Goal: Transaction & Acquisition: Book appointment/travel/reservation

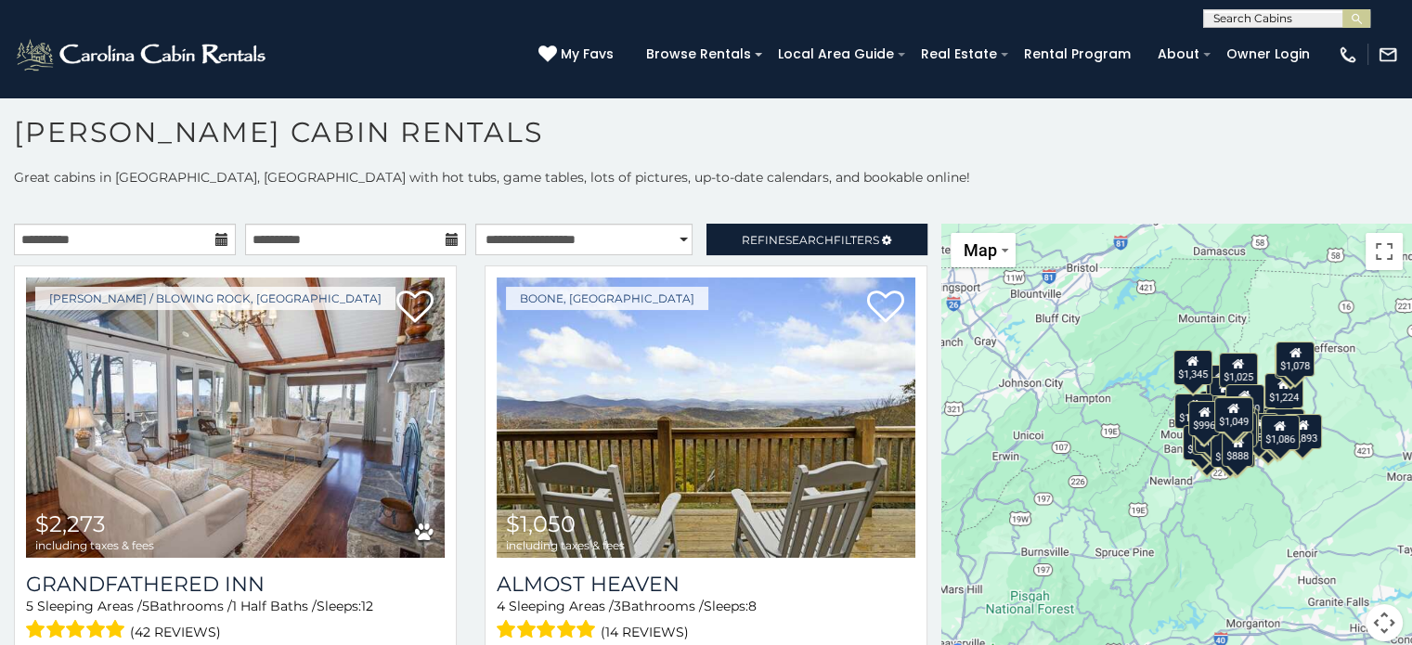
scroll to position [6362, 0]
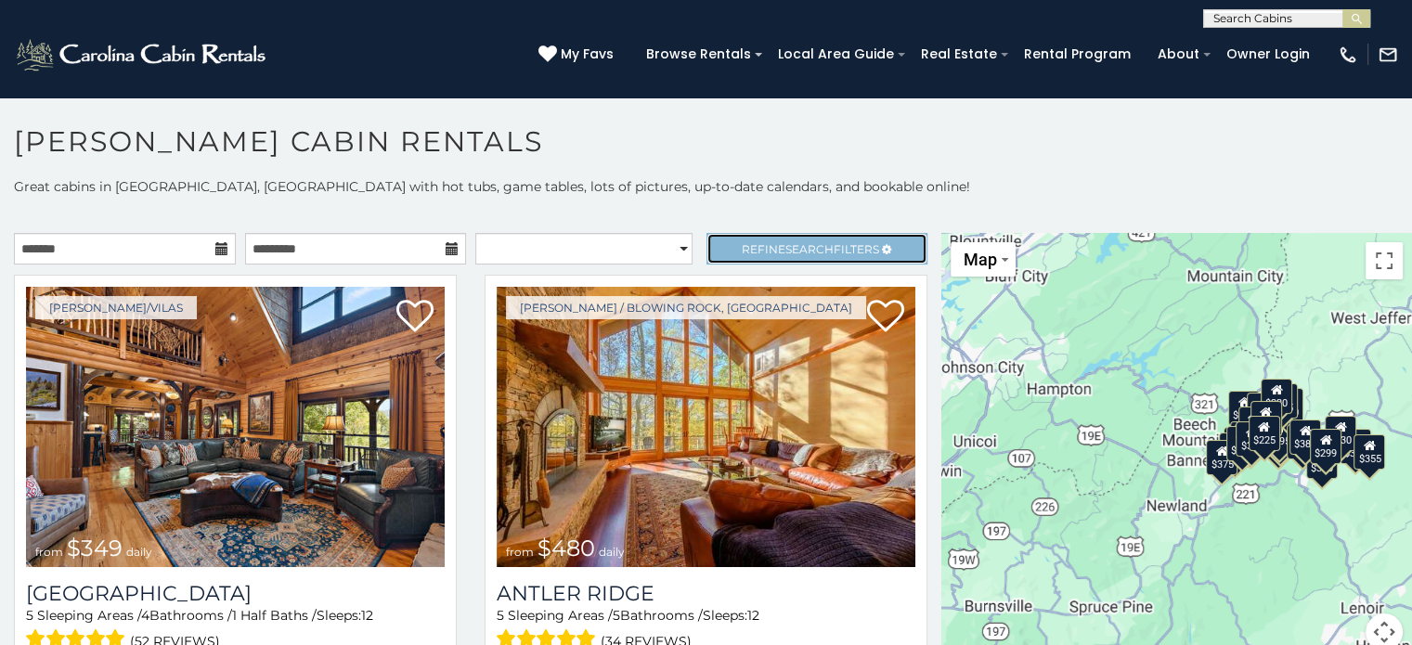
click at [750, 242] on span "Refine Search Filters" at bounding box center [810, 249] width 137 height 14
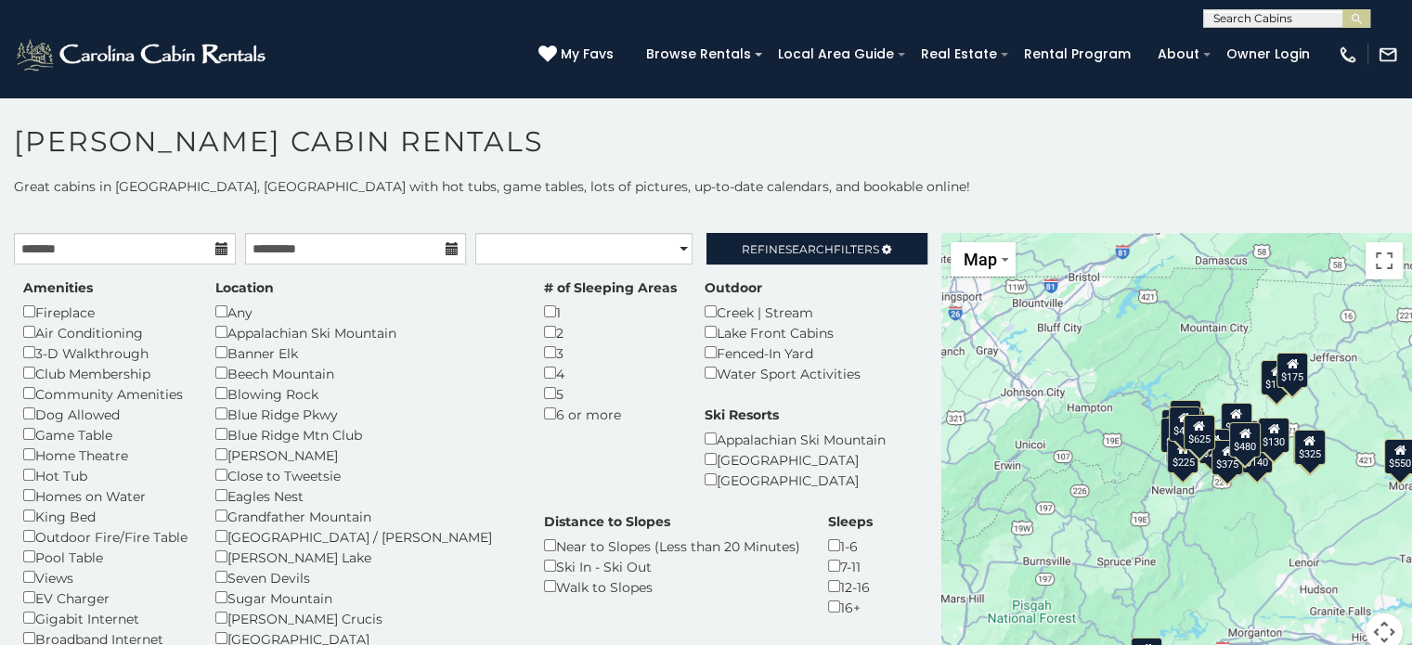
click at [219, 245] on icon at bounding box center [221, 248] width 13 height 13
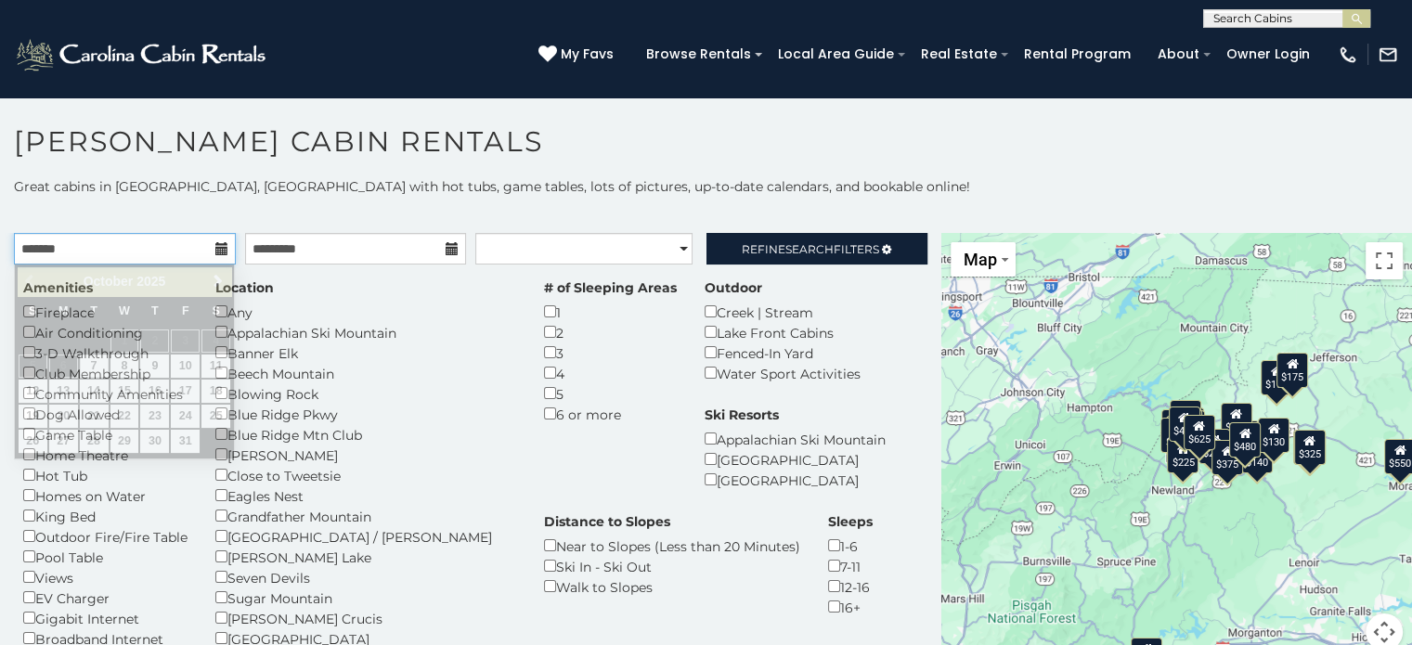
click at [139, 256] on input "text" at bounding box center [125, 249] width 222 height 32
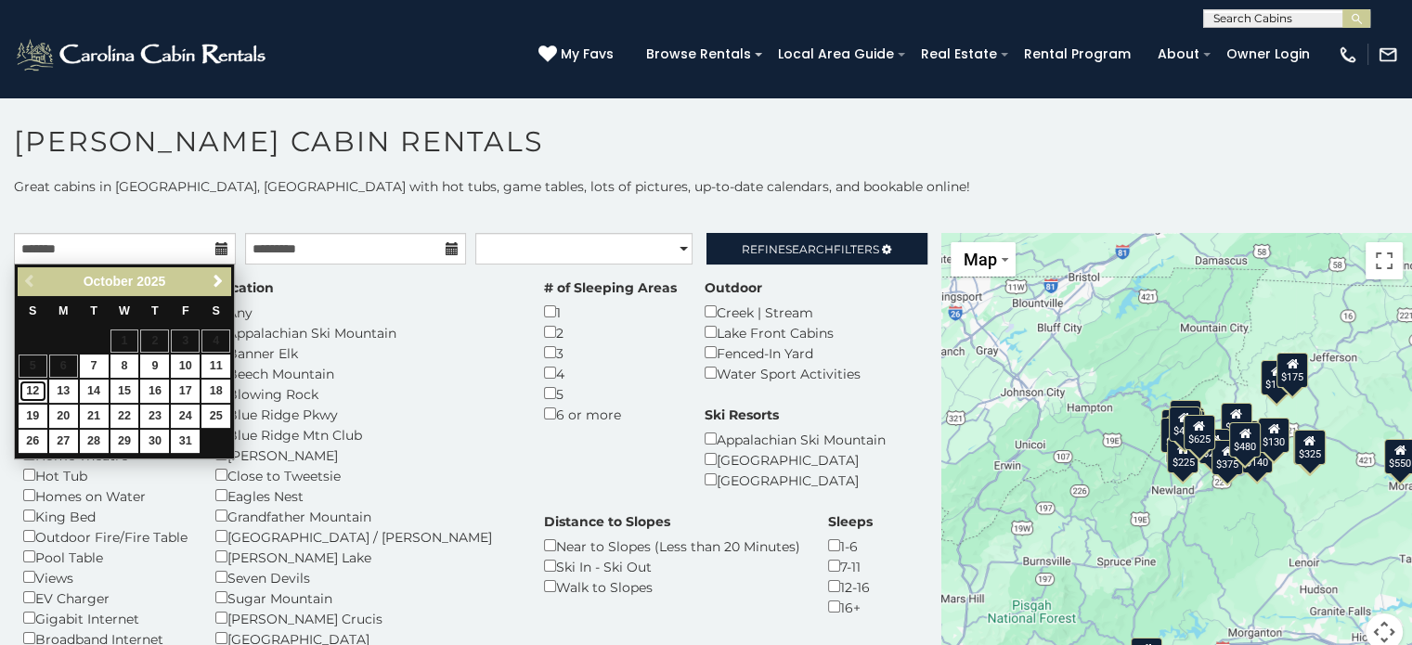
click at [33, 394] on link "12" at bounding box center [33, 391] width 29 height 23
type input "**********"
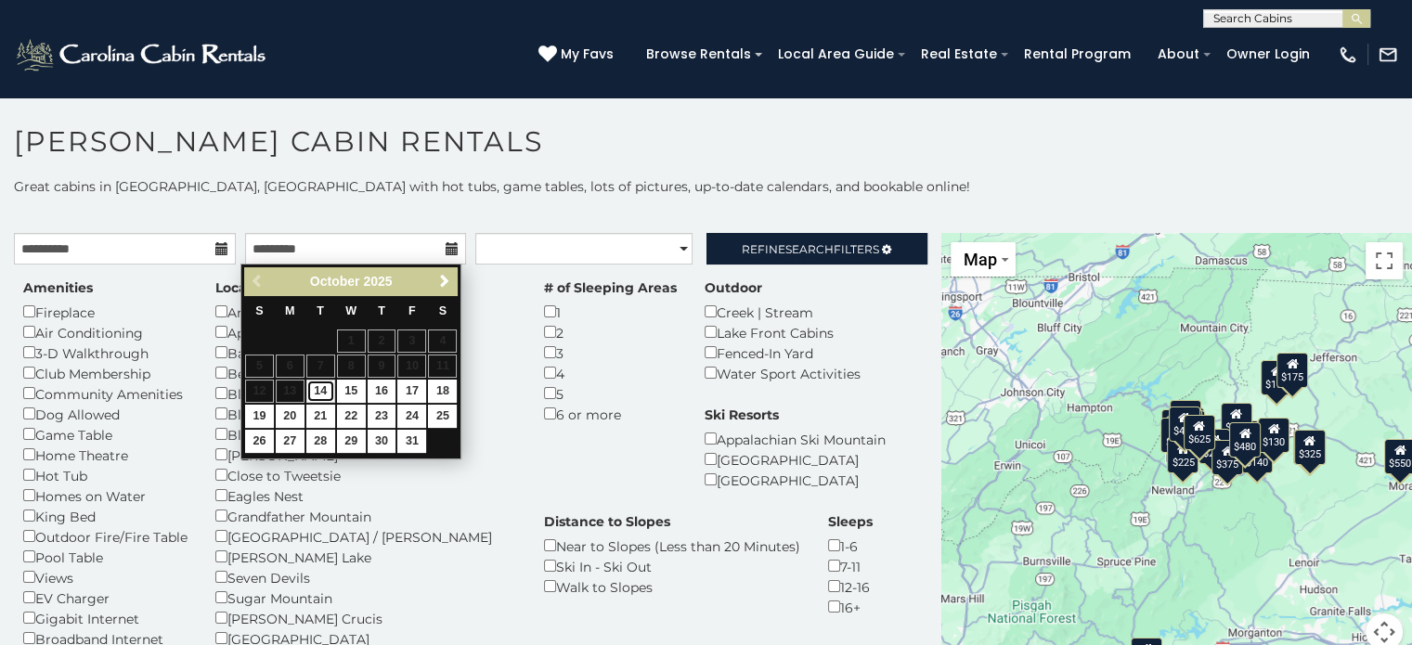
click at [326, 393] on link "14" at bounding box center [320, 391] width 29 height 23
type input "**********"
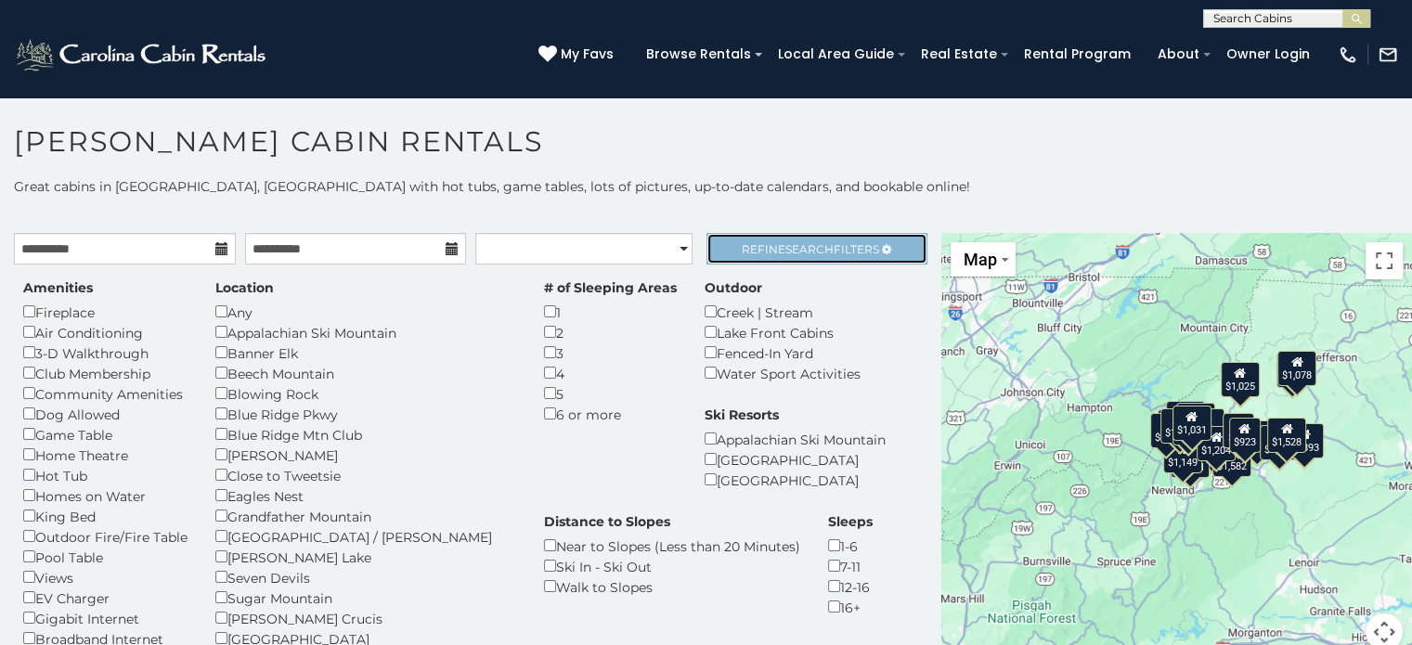
click at [743, 257] on link "Refine Search Filters" at bounding box center [817, 249] width 222 height 32
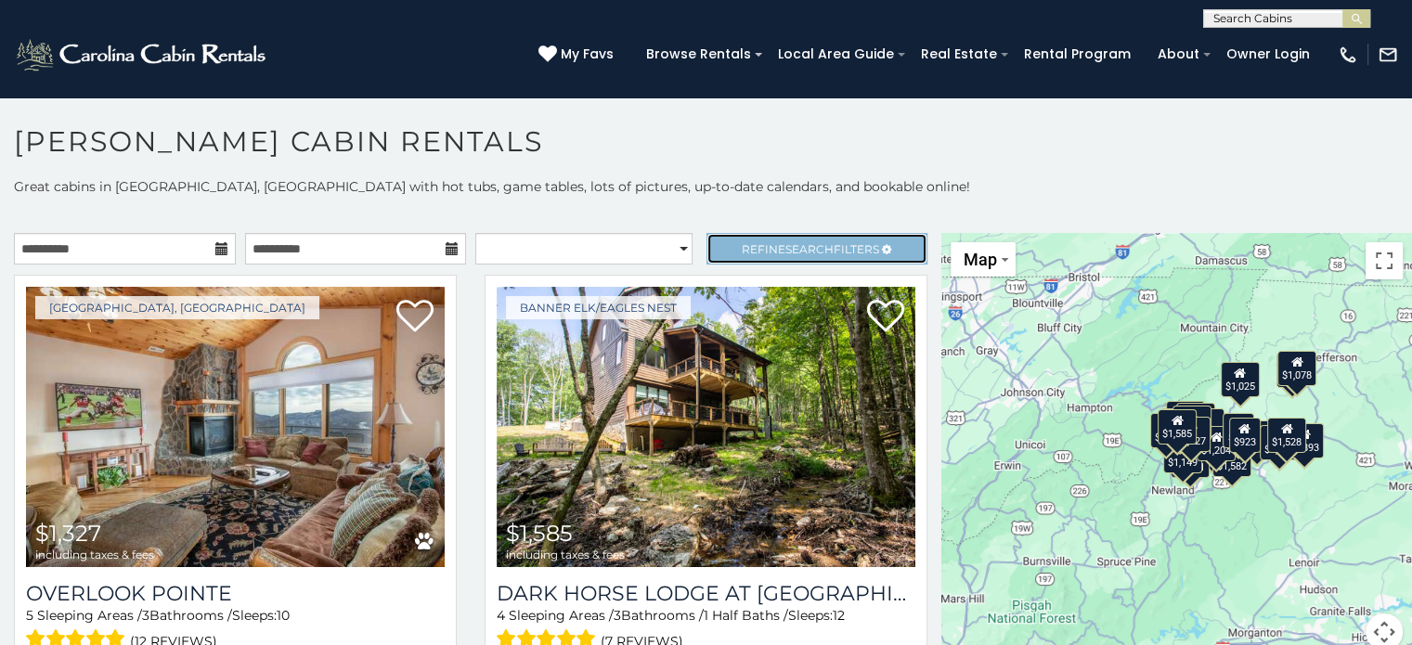
click at [785, 253] on span "Search" at bounding box center [809, 249] width 48 height 14
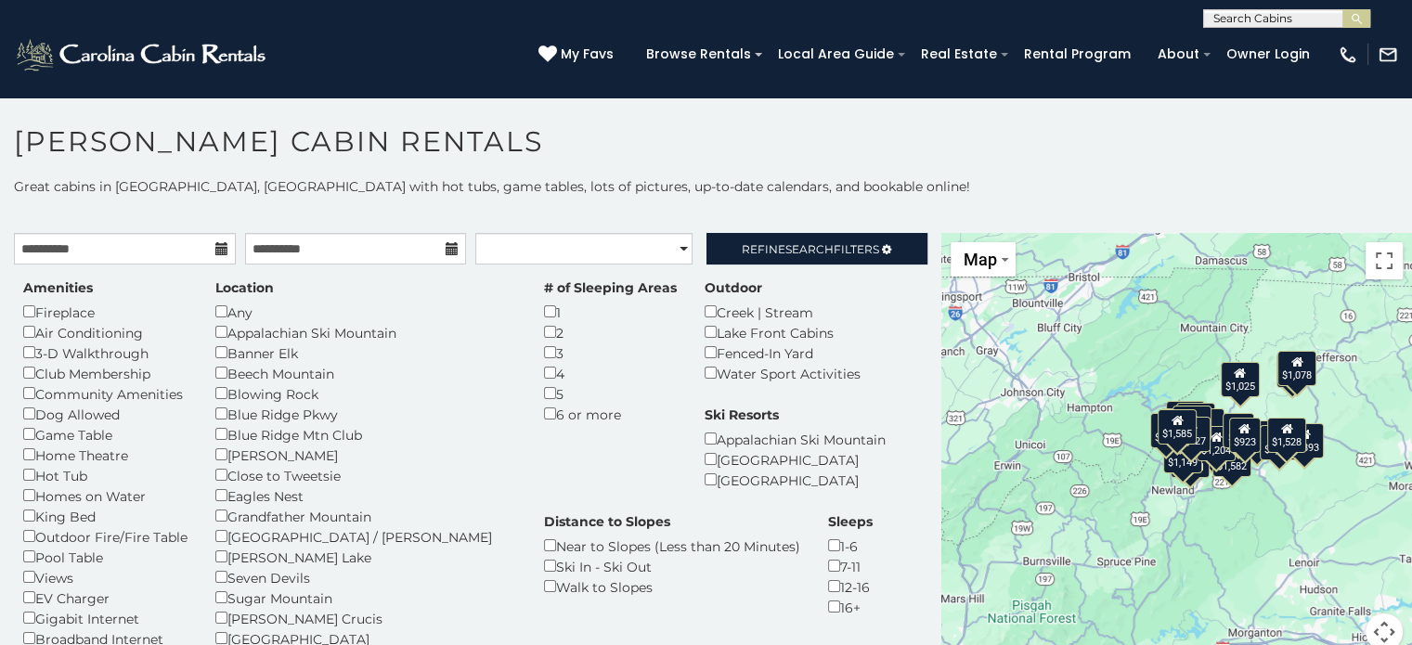
click at [544, 311] on div "1" at bounding box center [610, 312] width 133 height 20
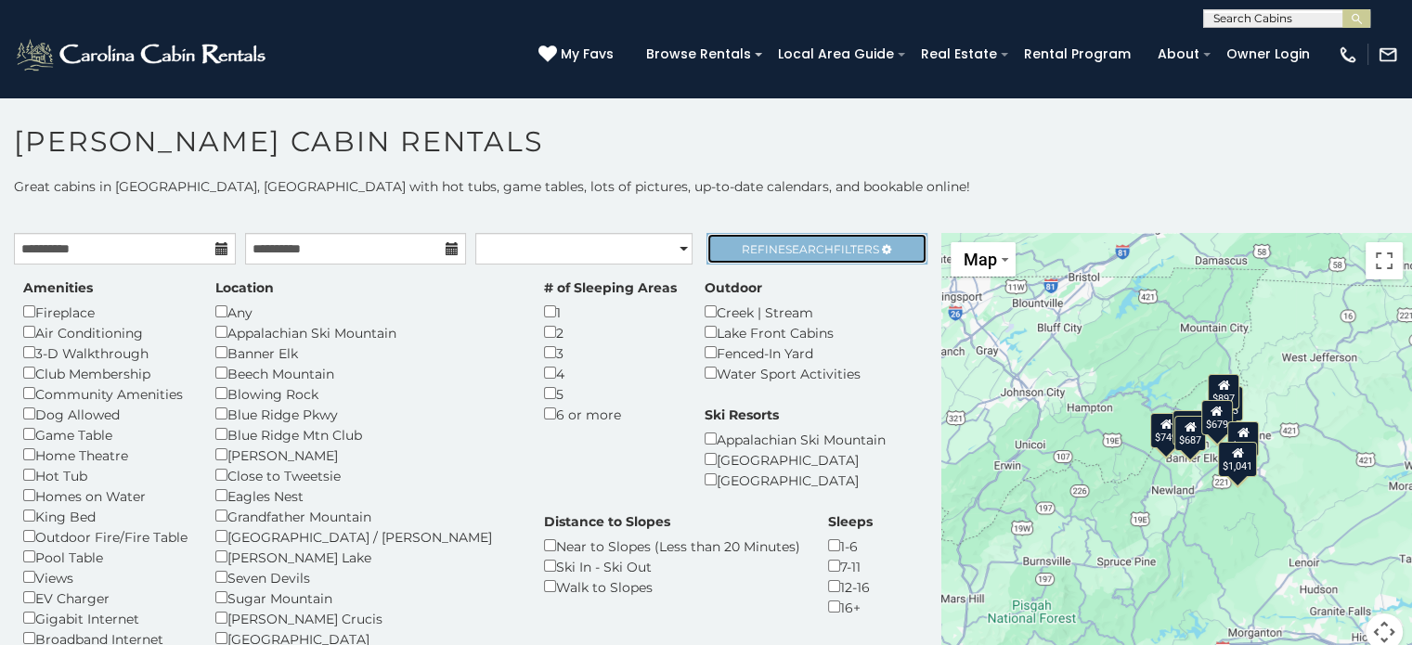
click at [796, 244] on span "Search" at bounding box center [809, 249] width 48 height 14
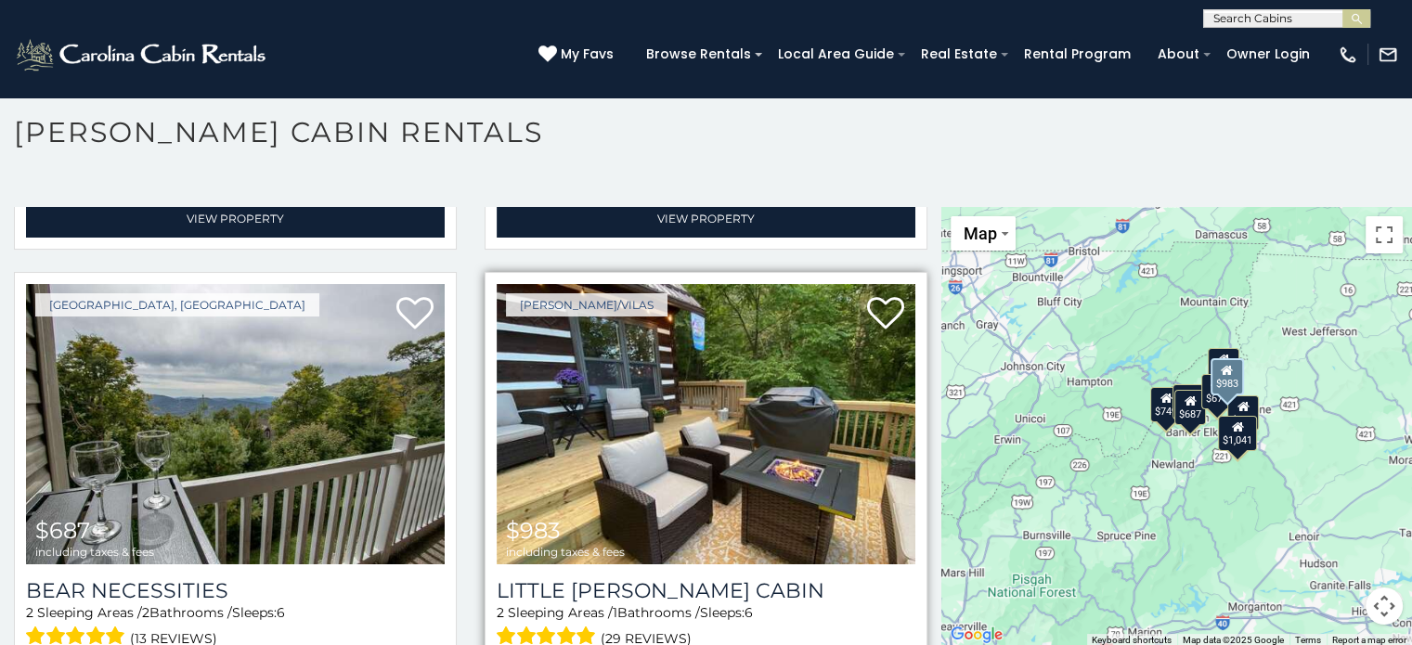
scroll to position [557, 0]
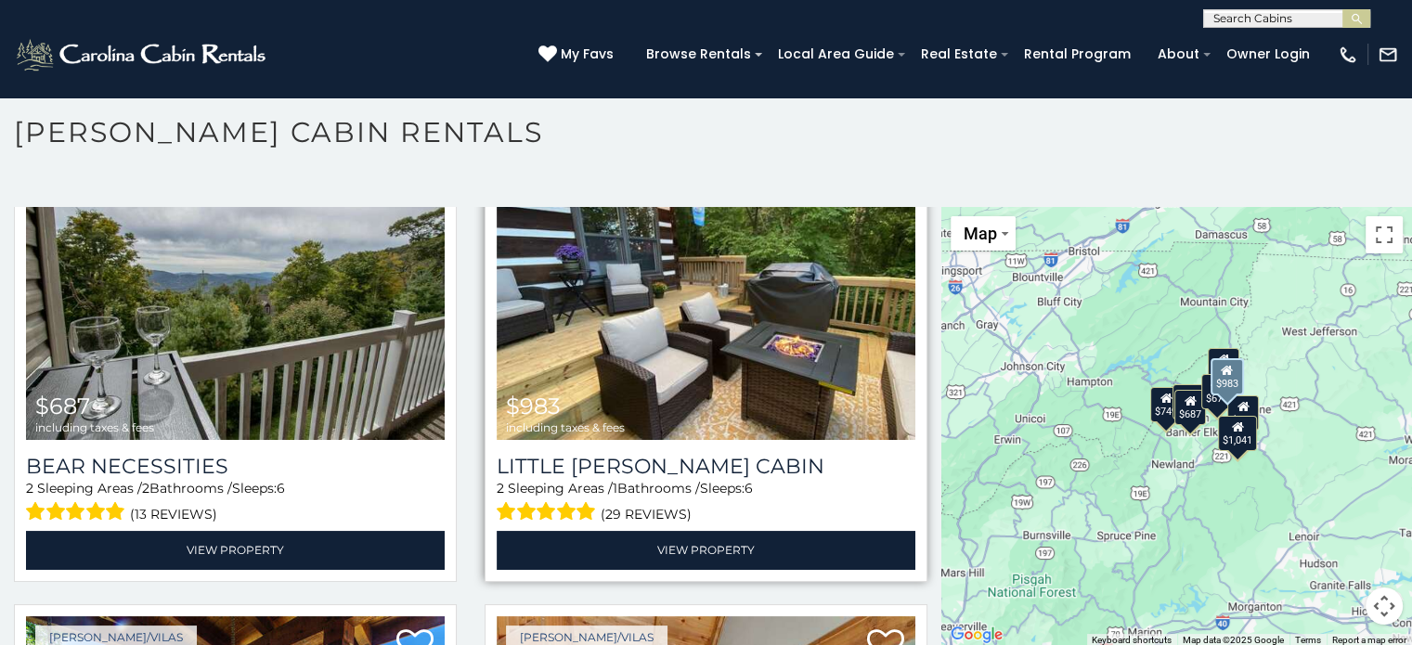
click at [742, 352] on img at bounding box center [706, 300] width 419 height 280
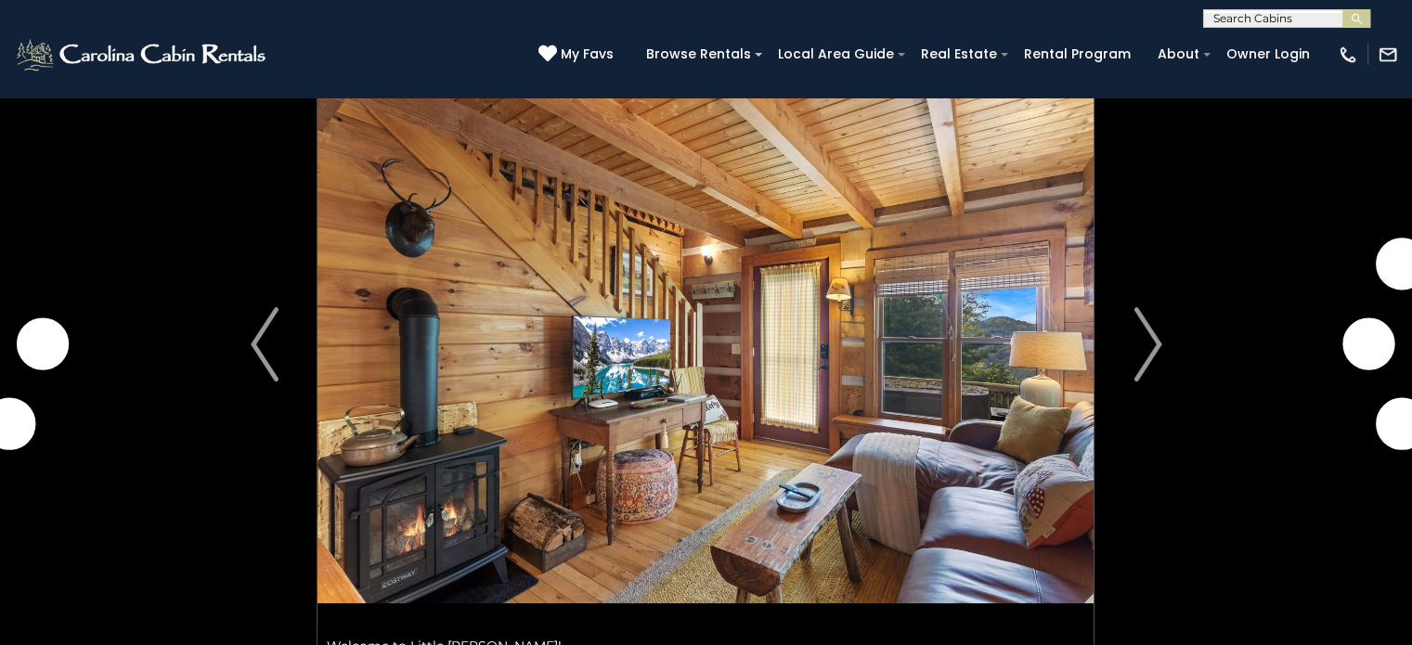
scroll to position [93, 0]
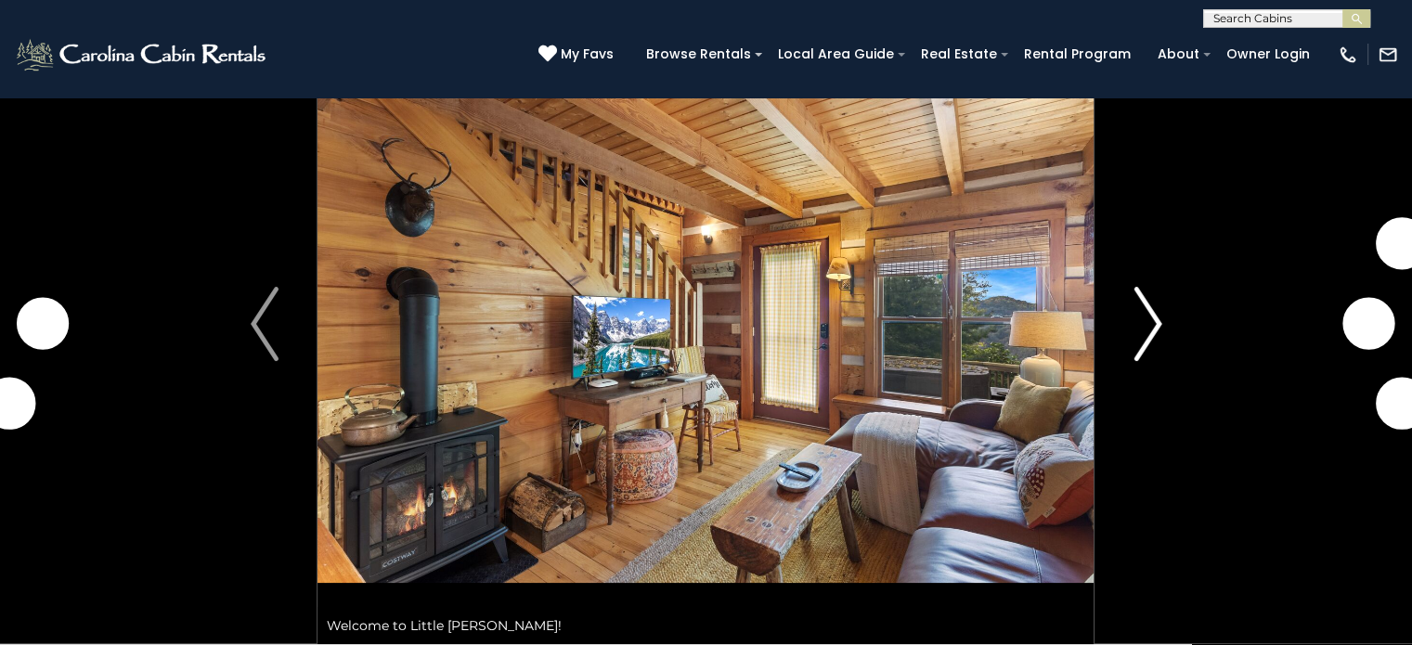
click at [1154, 307] on img "Next" at bounding box center [1147, 324] width 28 height 74
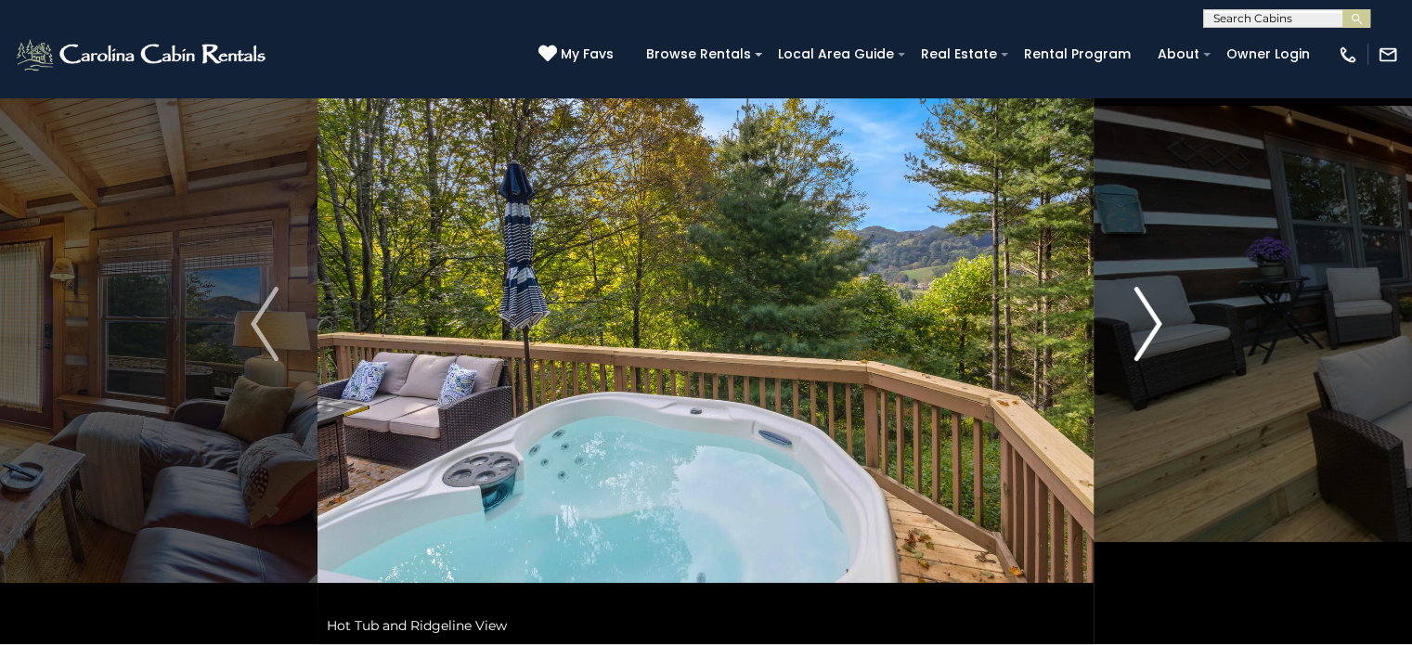
click at [1154, 307] on img "Next" at bounding box center [1147, 324] width 28 height 74
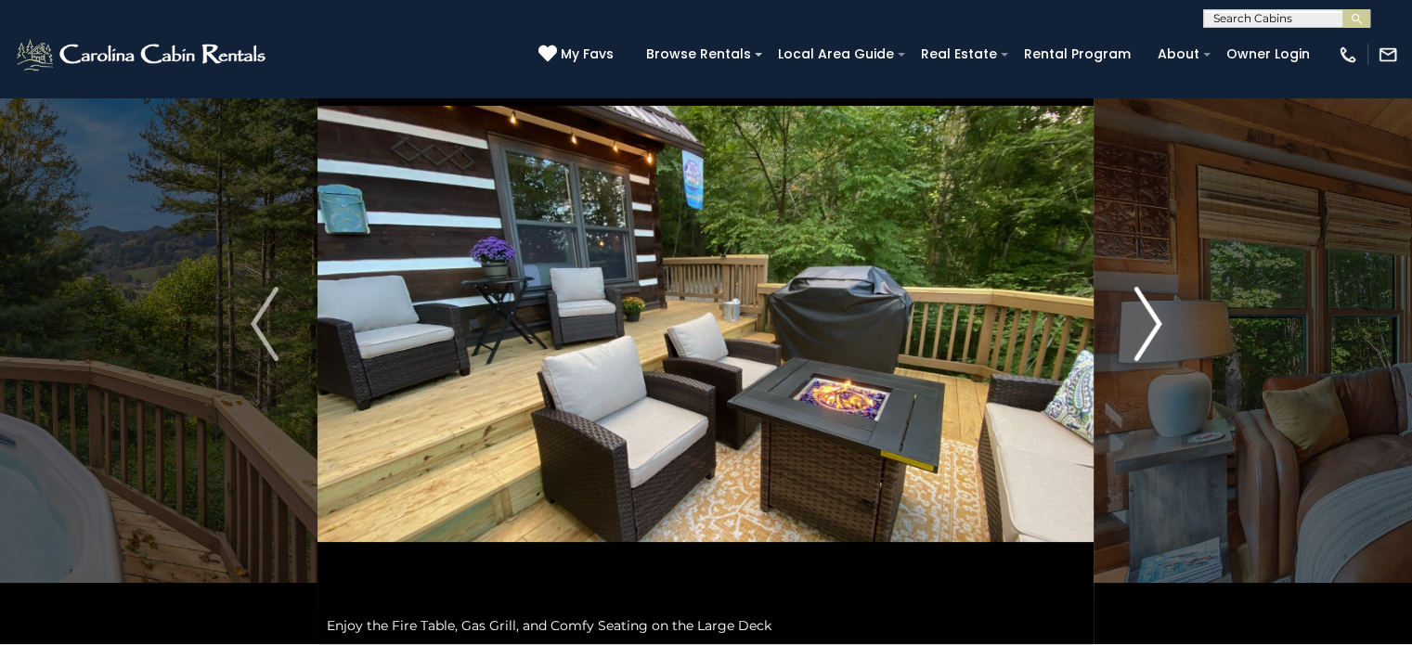
click at [1154, 307] on img "Next" at bounding box center [1147, 324] width 28 height 74
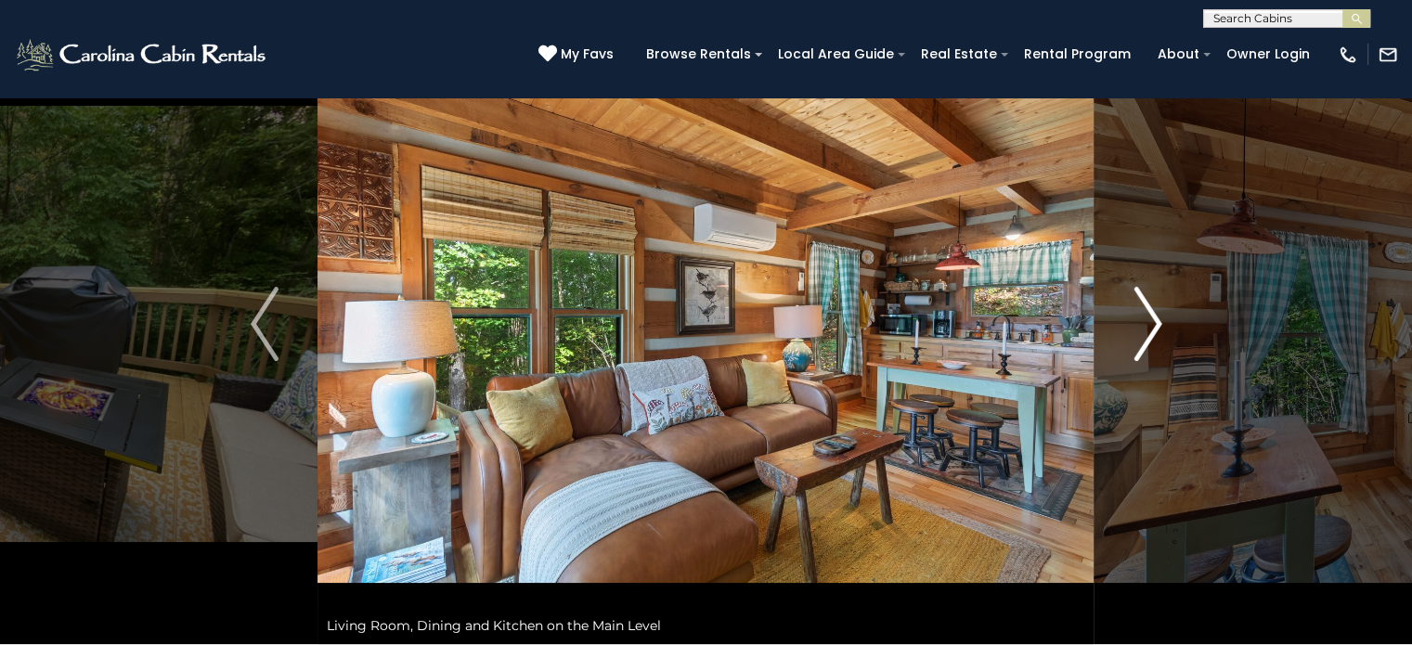
click at [1154, 307] on img "Next" at bounding box center [1147, 324] width 28 height 74
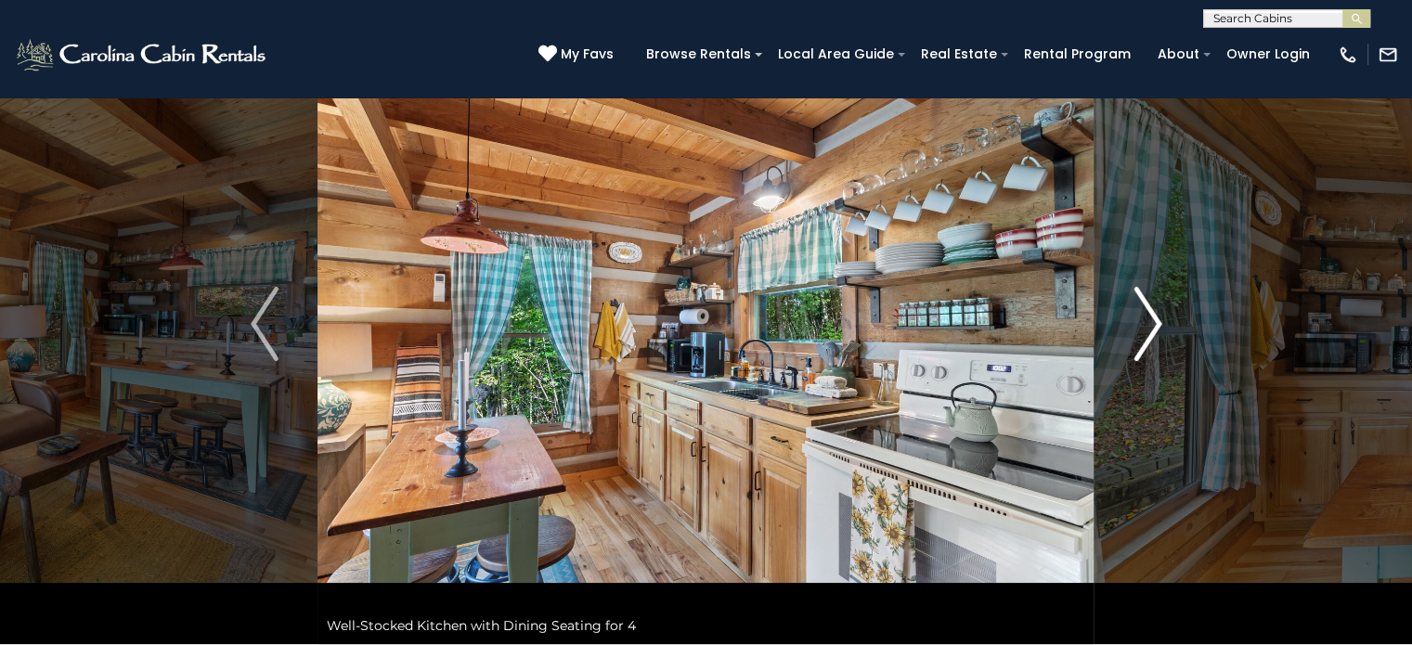
click at [1154, 307] on img "Next" at bounding box center [1147, 324] width 28 height 74
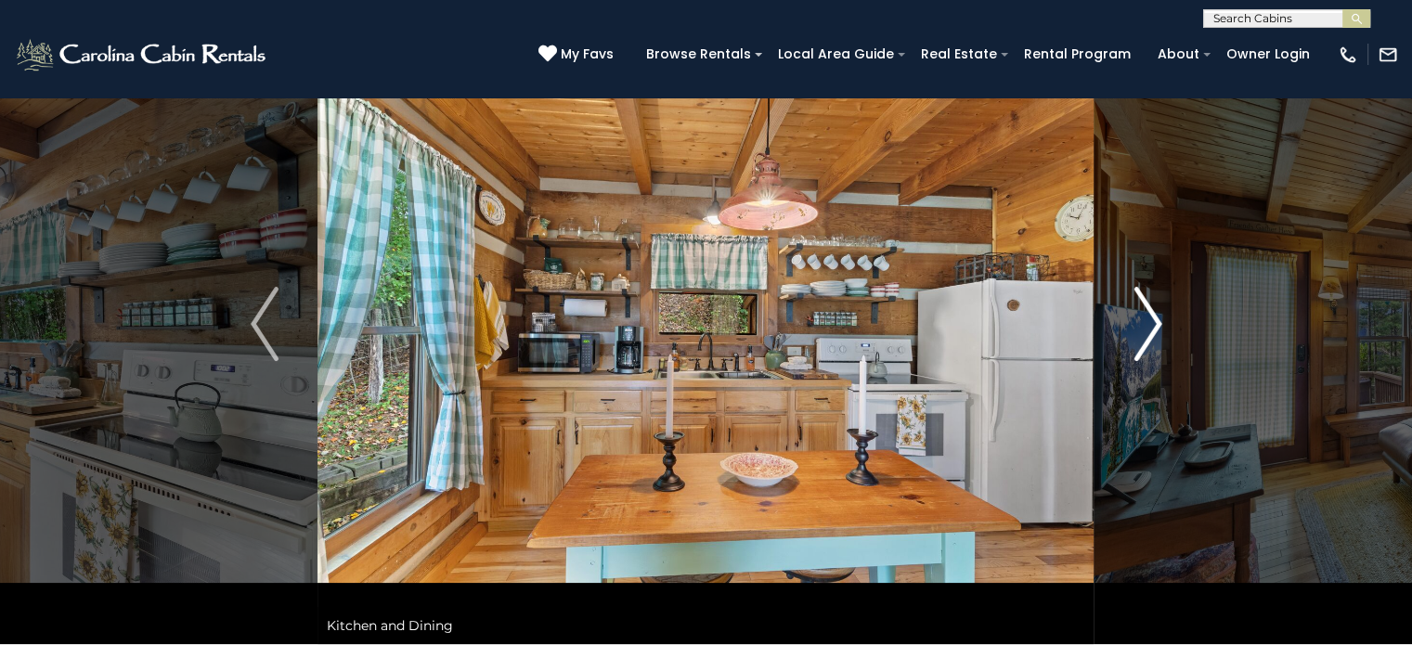
click at [1154, 307] on img "Next" at bounding box center [1147, 324] width 28 height 74
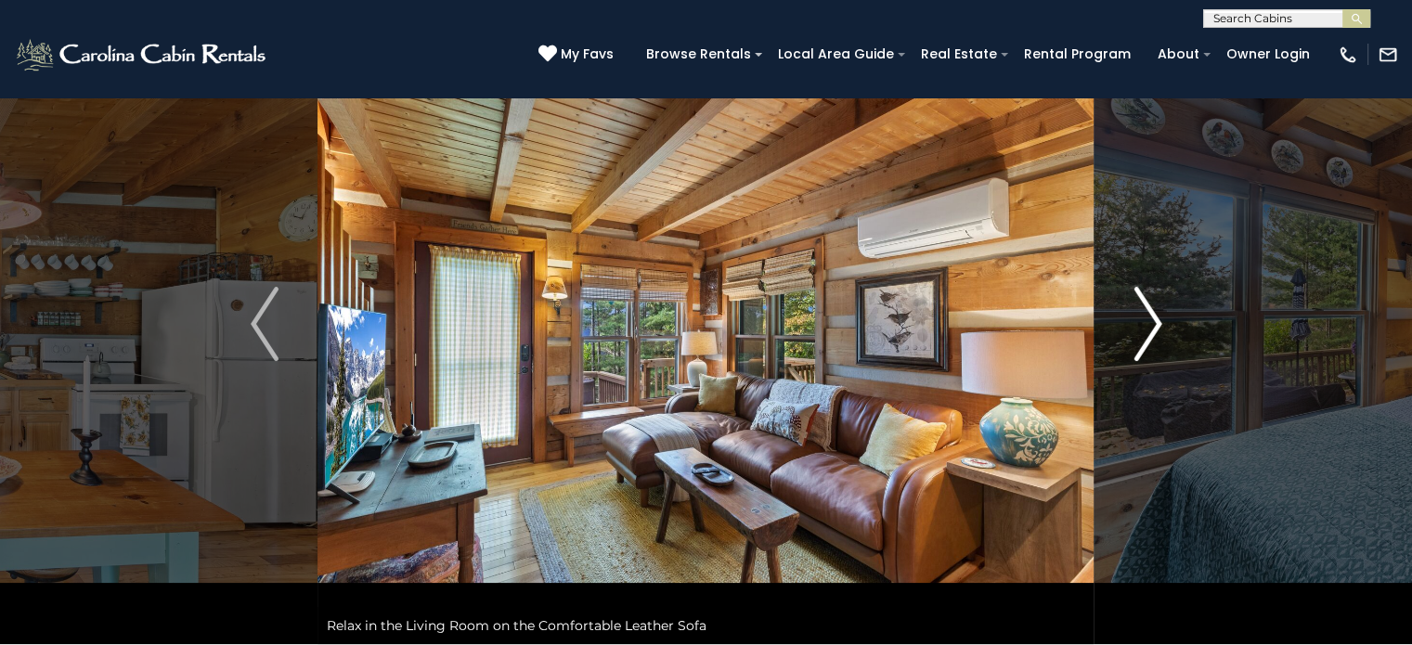
click at [1154, 307] on img "Next" at bounding box center [1147, 324] width 28 height 74
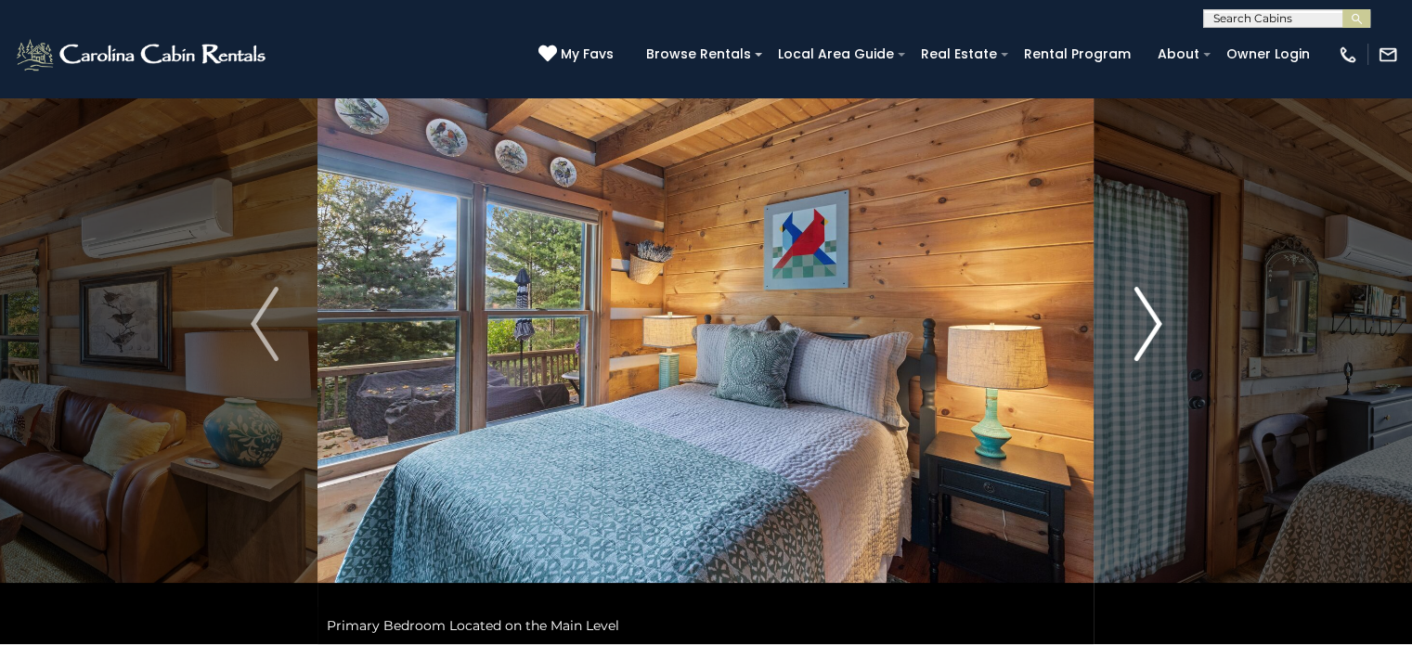
click at [1154, 307] on img "Next" at bounding box center [1147, 324] width 28 height 74
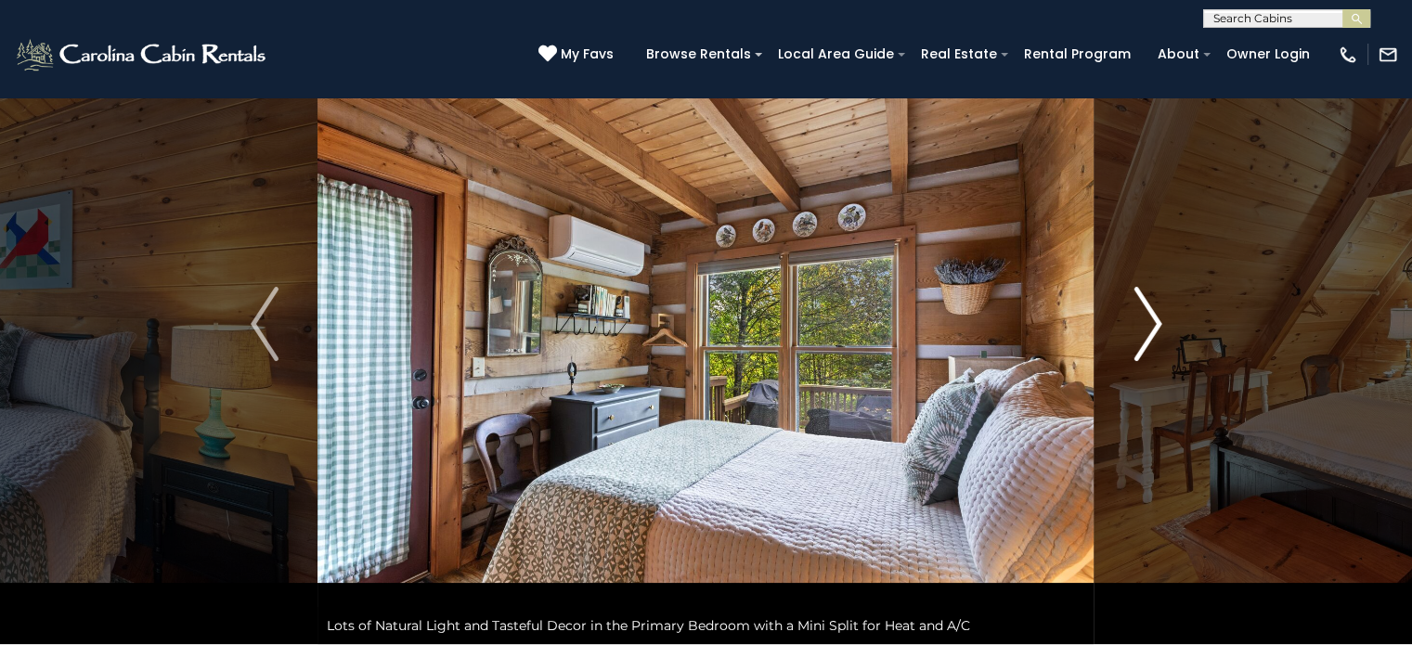
click at [1154, 307] on img "Next" at bounding box center [1147, 324] width 28 height 74
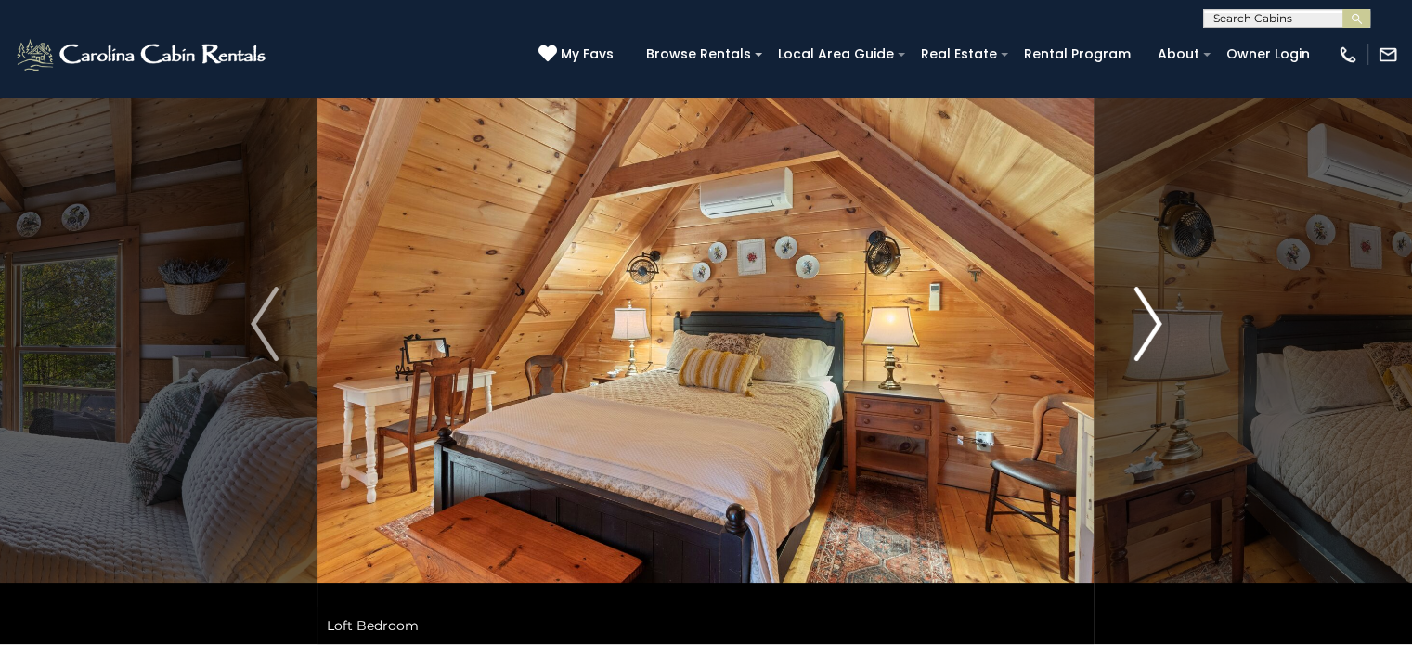
click at [1154, 307] on img "Next" at bounding box center [1147, 324] width 28 height 74
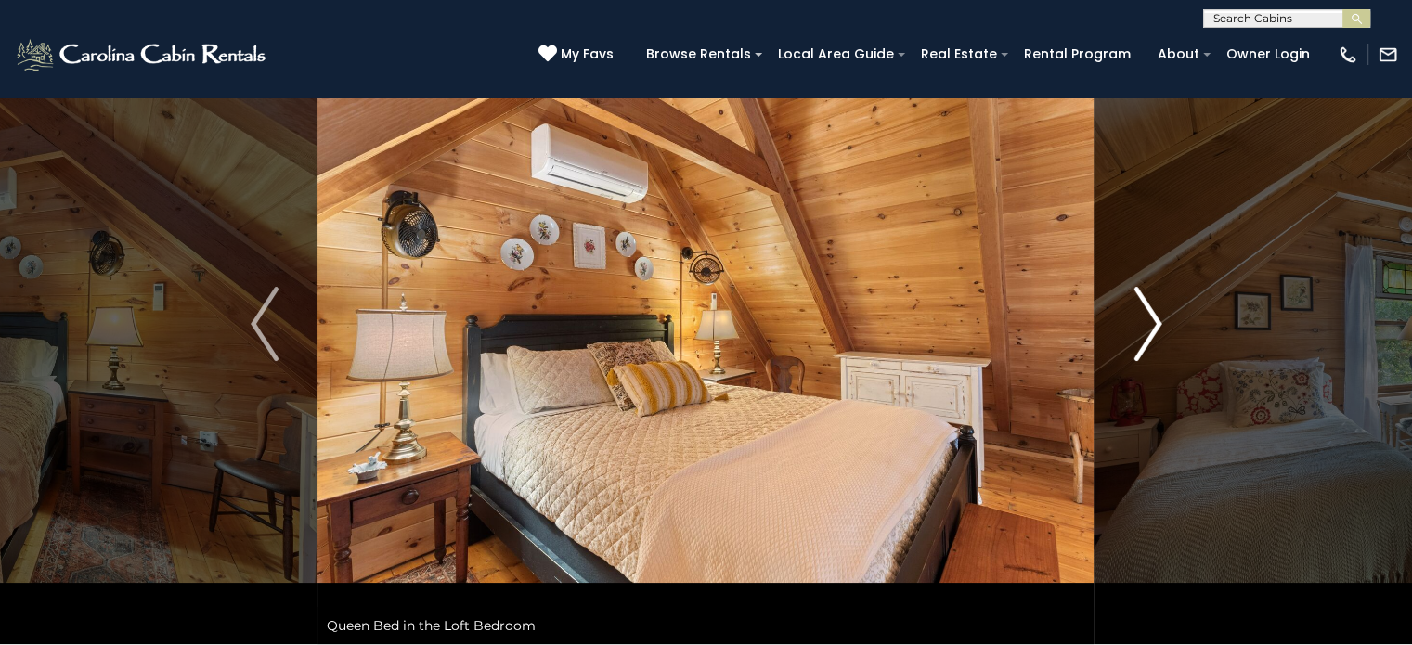
click at [1154, 307] on img "Next" at bounding box center [1147, 324] width 28 height 74
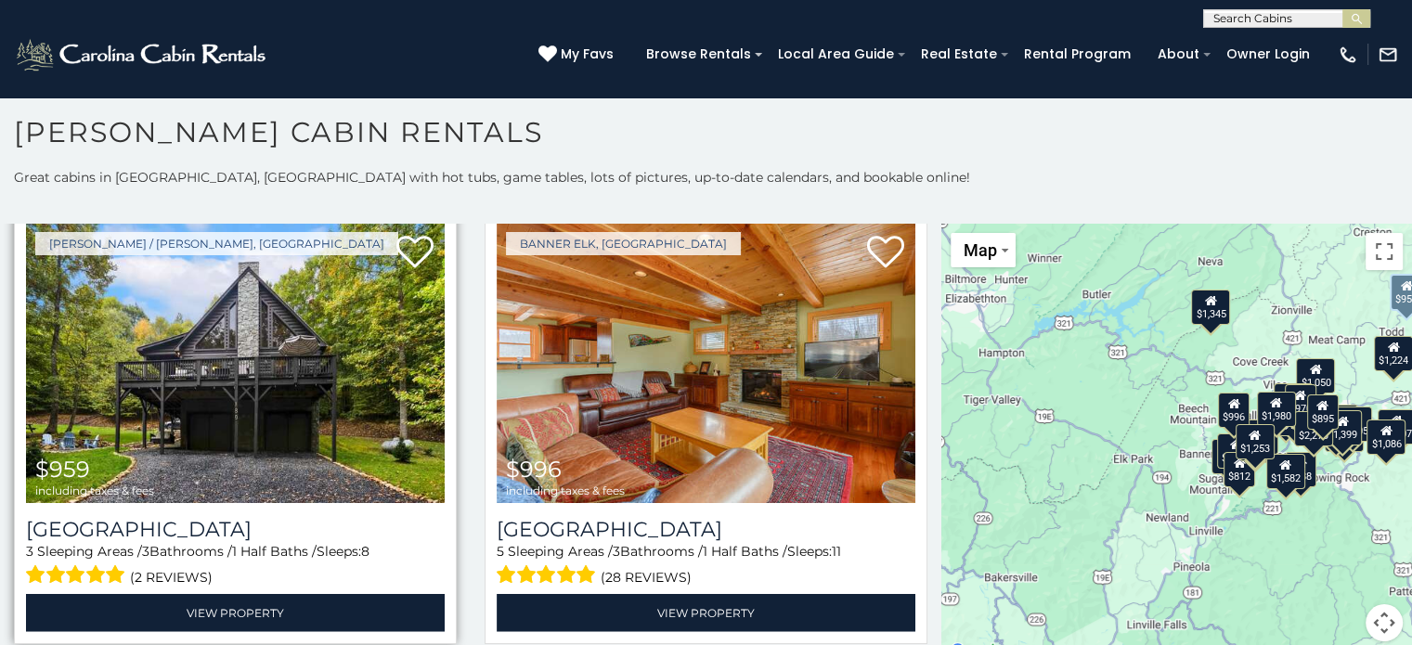
scroll to position [4827, 0]
